Goal: Use online tool/utility

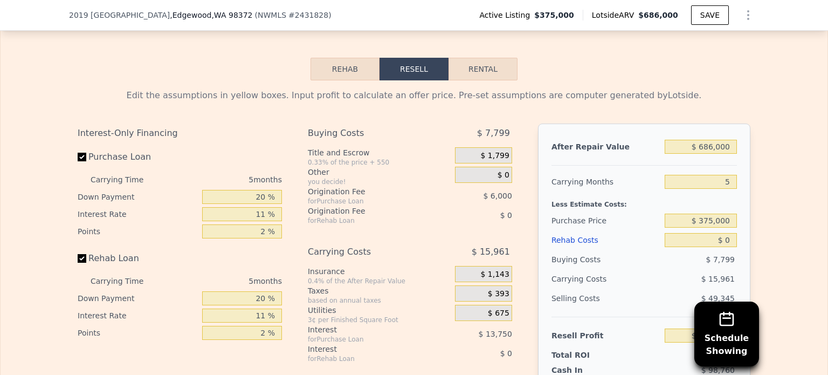
scroll to position [1720, 0]
drag, startPoint x: 701, startPoint y: 162, endPoint x: 731, endPoint y: 164, distance: 30.2
click at [731, 155] on input "$ 686,000" at bounding box center [701, 148] width 72 height 14
type input "$ 8"
type input "-$ 398,159"
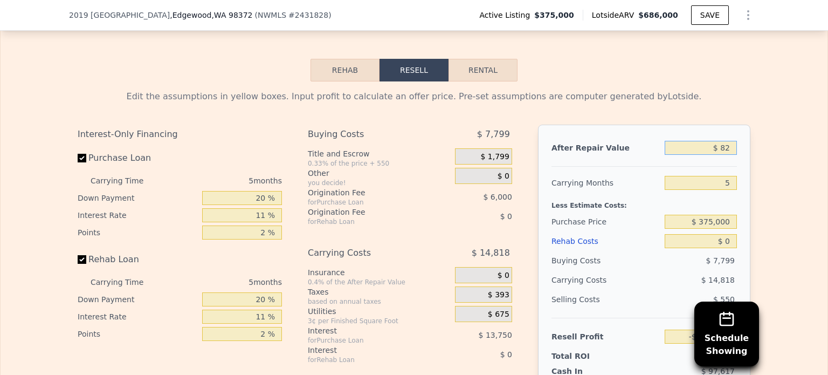
type input "$ 825"
type input "-$ 397,403"
type input "$ 82"
type input "-$ 398,090"
type input "$ 820"
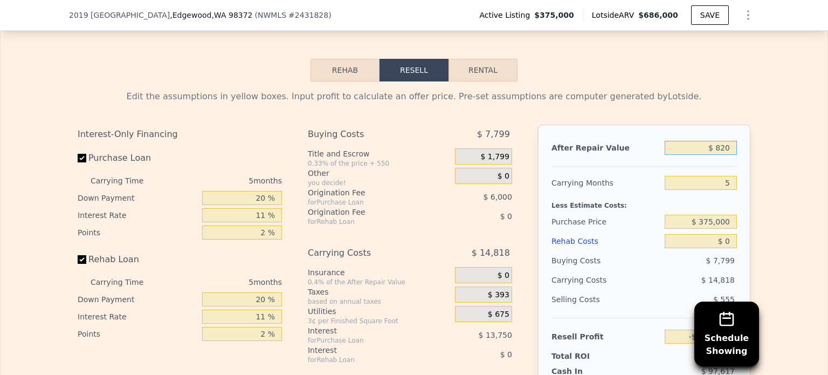
type input "-$ 397,408"
type input "$ 8,200"
type input "-$ 390,564"
type input "$ 820,000"
type input "$ 362,139"
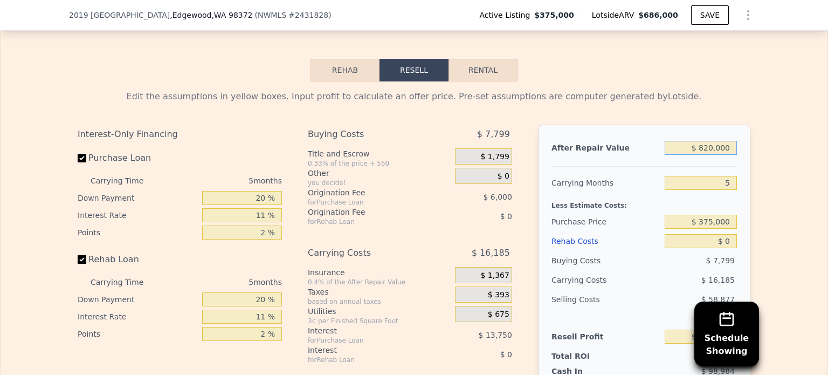
type input "$ 820,000"
drag, startPoint x: 723, startPoint y: 193, endPoint x: 735, endPoint y: 193, distance: 11.3
click at [735, 193] on div "After Repair Value $ 820,000 Carrying Months 5 Less Estimate Costs: Purchase Pr…" at bounding box center [644, 275] width 212 height 300
type input "6"
type input "$ 358,902"
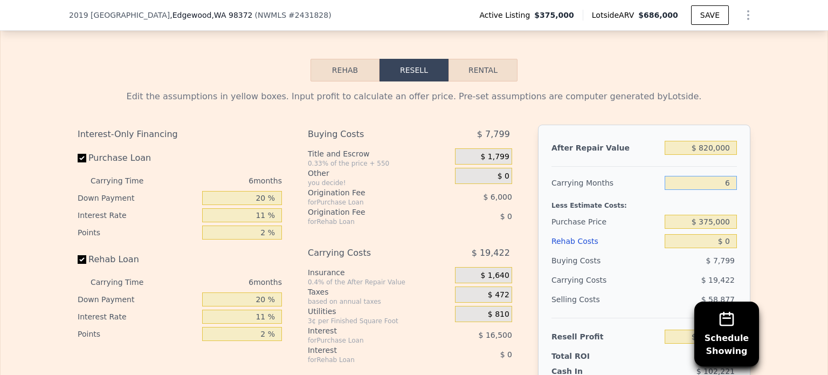
type input "6"
click at [766, 225] on div "Edit the assumptions in yellow boxes. Input profit to calculate an offer price.…" at bounding box center [414, 281] width 827 height 401
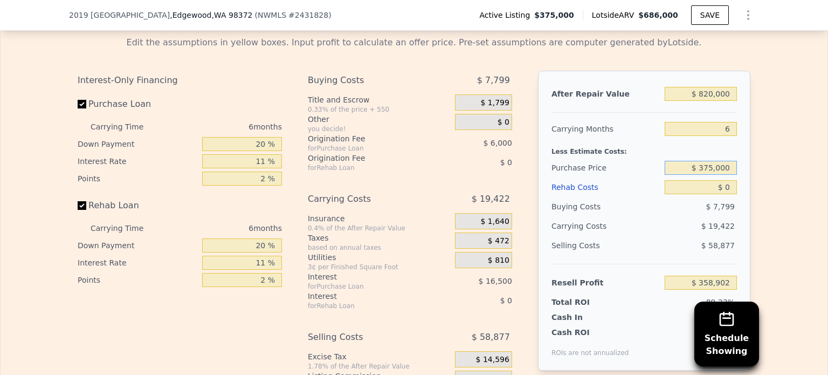
drag, startPoint x: 699, startPoint y: 180, endPoint x: 722, endPoint y: 179, distance: 23.7
click at [747, 181] on div "Edit the assumptions in yellow boxes. Input profit to calculate an offer price.…" at bounding box center [414, 227] width 690 height 401
drag, startPoint x: 701, startPoint y: 178, endPoint x: 746, endPoint y: 183, distance: 45.6
click at [746, 183] on div "After Repair Value $ 820,000 Carrying Months 6 Less Estimate Costs: Purchase Pr…" at bounding box center [644, 221] width 212 height 300
click at [752, 185] on div "Edit the assumptions in yellow boxes. Input profit to calculate an offer price.…" at bounding box center [414, 227] width 690 height 401
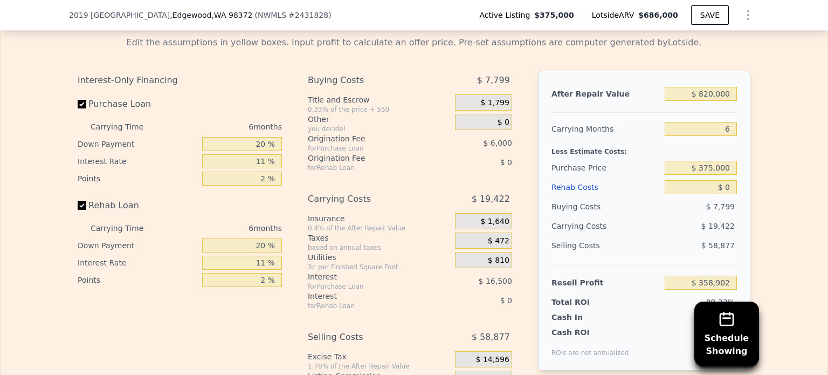
scroll to position [1828, 0]
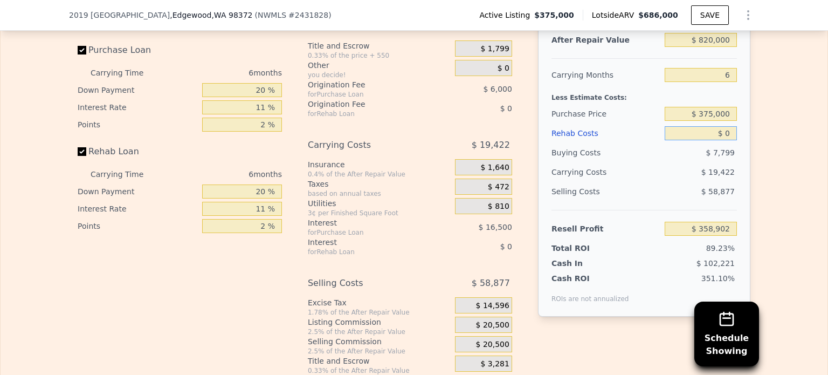
drag, startPoint x: 720, startPoint y: 146, endPoint x: 748, endPoint y: 146, distance: 28.0
click at [748, 146] on div "Edit the assumptions in yellow boxes. Input profit to calculate an offer price.…" at bounding box center [414, 174] width 690 height 401
drag, startPoint x: 720, startPoint y: 147, endPoint x: 727, endPoint y: 147, distance: 6.5
click at [727, 140] on input "$ 0" at bounding box center [701, 133] width 72 height 14
type input "$ 5,000"
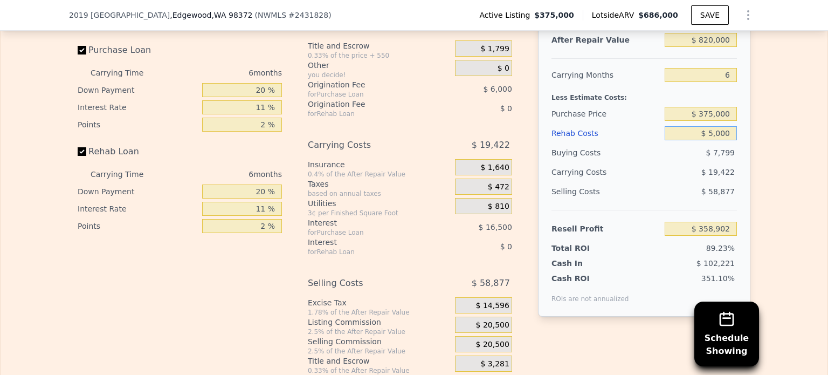
type input "$ 358,370"
type input "$ 500,000"
type input "-$ 171,100"
type input "$ 50,000"
type input "$ 305,900"
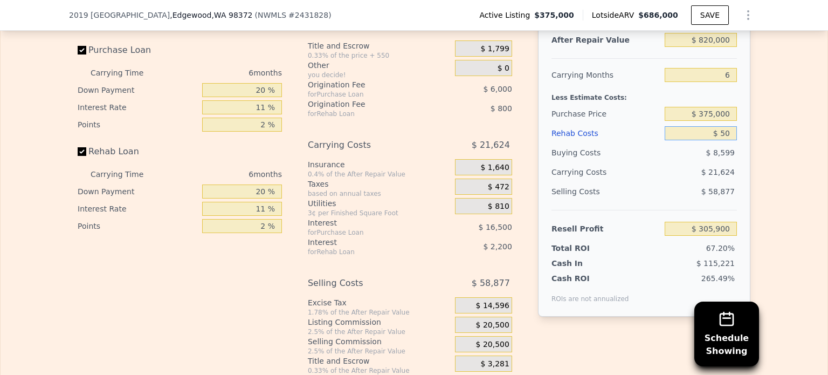
type input "$ 0"
type input "$ 358,902"
type input "$ 2"
type input "$ 358,900"
type input "$ 250"
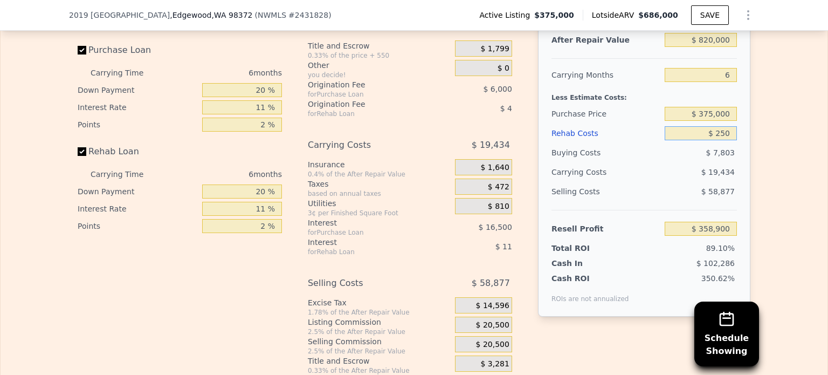
type input "$ 358,636"
type input "$ 25,000"
type input "$ 356,254"
type input "$ 250,000"
type input "$ 93,904"
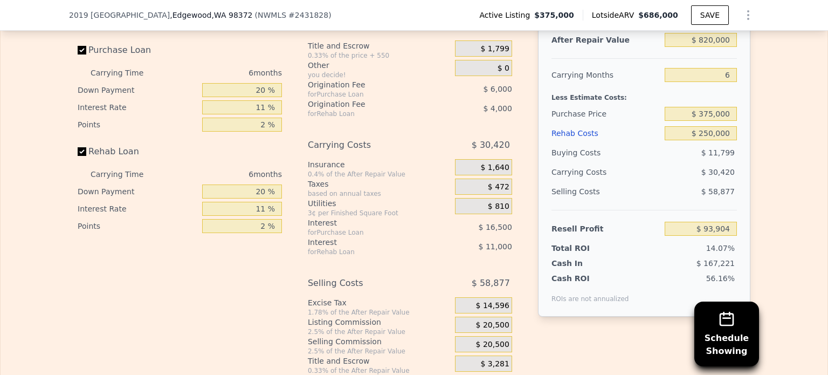
click at [793, 209] on div "Edit the assumptions in yellow boxes. Input profit to calculate an offer price.…" at bounding box center [414, 174] width 827 height 401
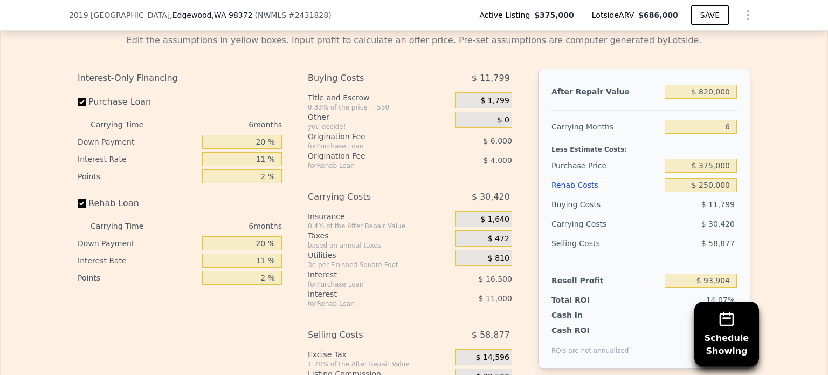
scroll to position [1774, 0]
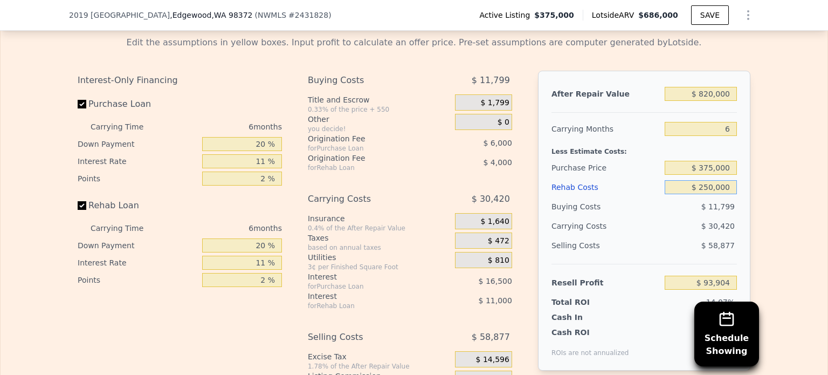
drag, startPoint x: 707, startPoint y: 201, endPoint x: 730, endPoint y: 201, distance: 23.7
click at [730, 194] on input "$ 250,000" at bounding box center [701, 187] width 72 height 14
click at [727, 194] on input "$ 250,000" at bounding box center [701, 187] width 72 height 14
type input "$ 25,000"
type input "$ 332,404"
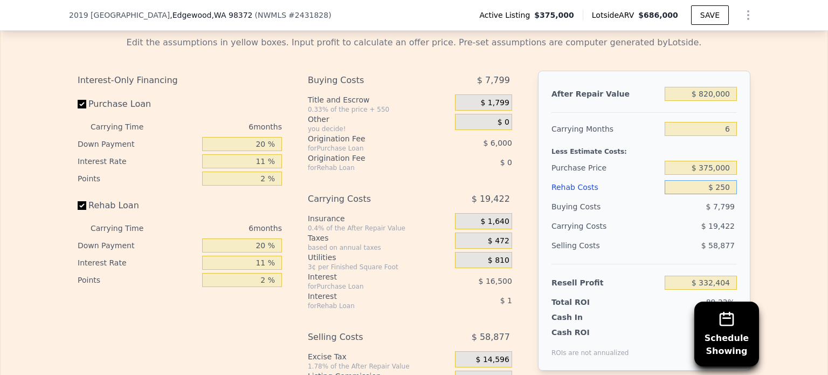
type input "$ 25"
type input "$ 358,877"
type input "$ 2"
type input "$ 358,900"
type input "$ 26"
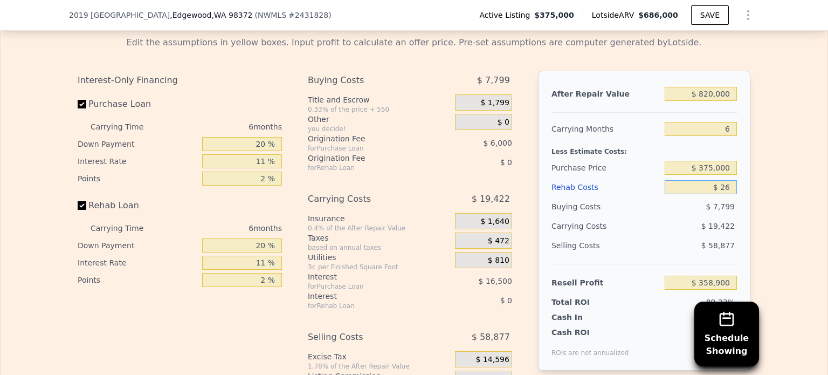
type input "$ 358,876"
type input "$ 260"
type input "$ 358,626"
type input "$ 26,000"
type input "$ 356,146"
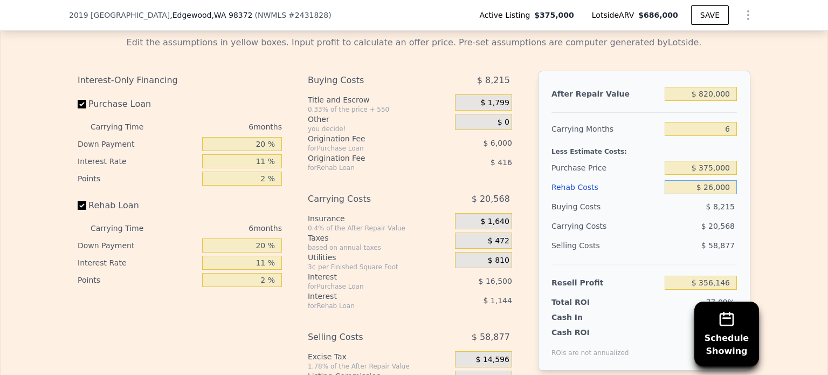
type input "$ 260,000"
type input "$ 83,300"
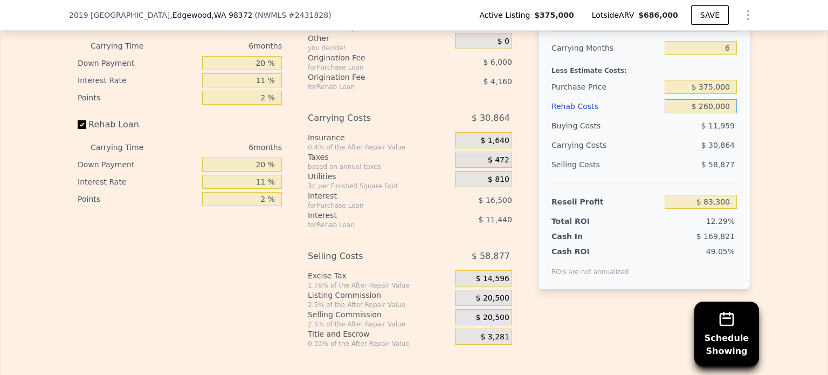
scroll to position [1882, 0]
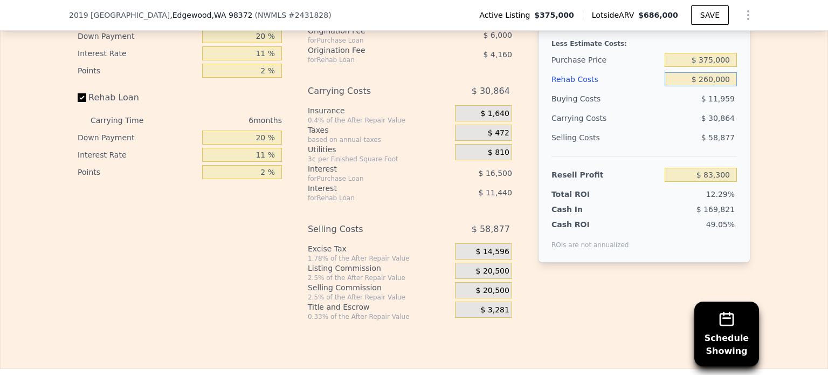
type input "$ 260,000"
click at [610, 215] on div "Cash In" at bounding box center [584, 209] width 67 height 11
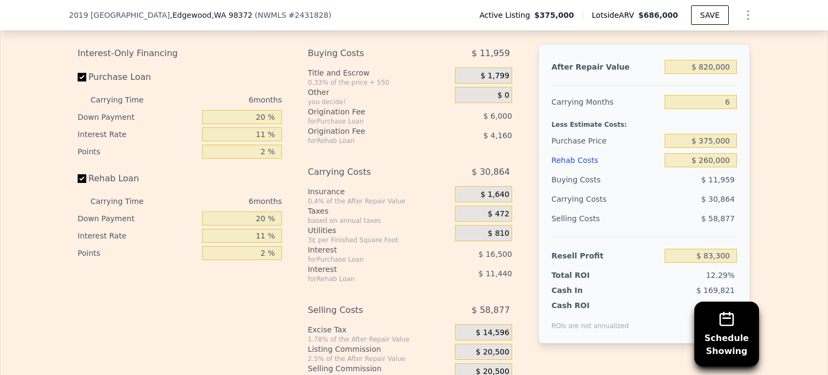
scroll to position [1774, 0]
